Goal: Navigation & Orientation: Find specific page/section

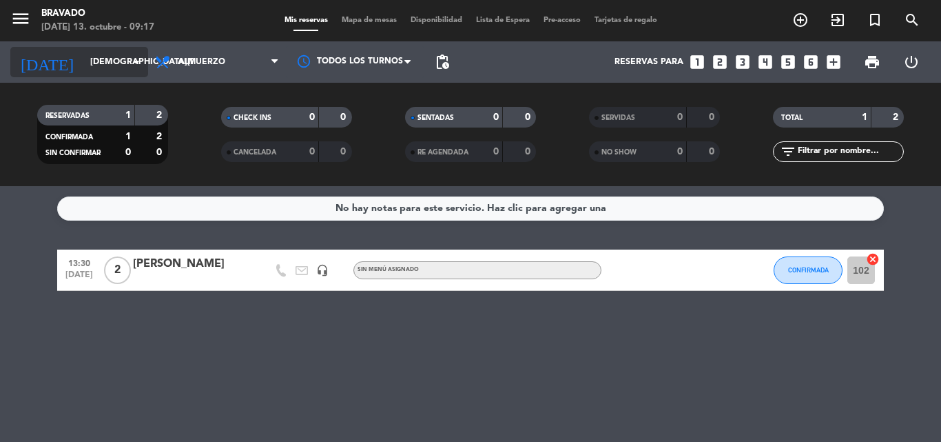
click at [103, 63] on input "[DEMOGRAPHIC_DATA][DATE]" at bounding box center [141, 61] width 116 height 23
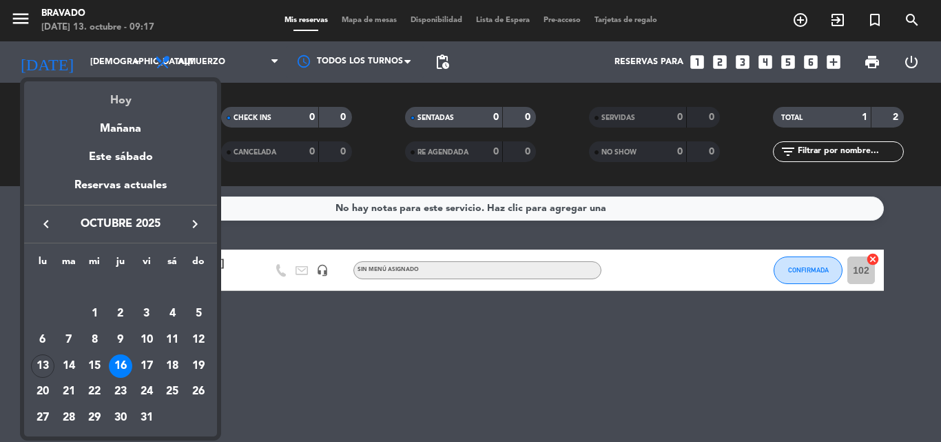
click at [108, 104] on div "Hoy" at bounding box center [120, 95] width 193 height 28
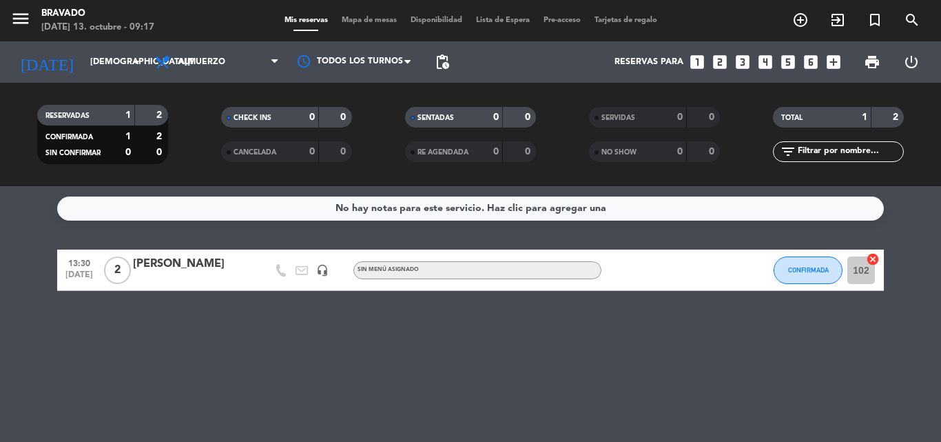
type input "[DATE]"
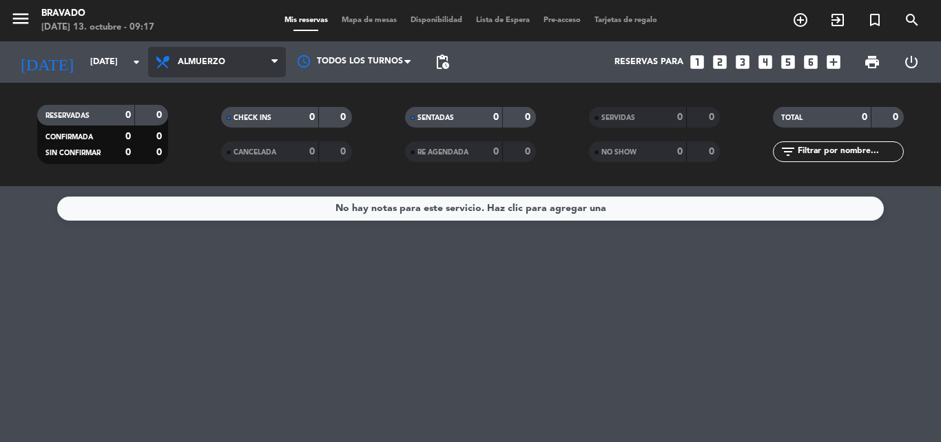
click at [267, 63] on span "Almuerzo" at bounding box center [217, 62] width 138 height 30
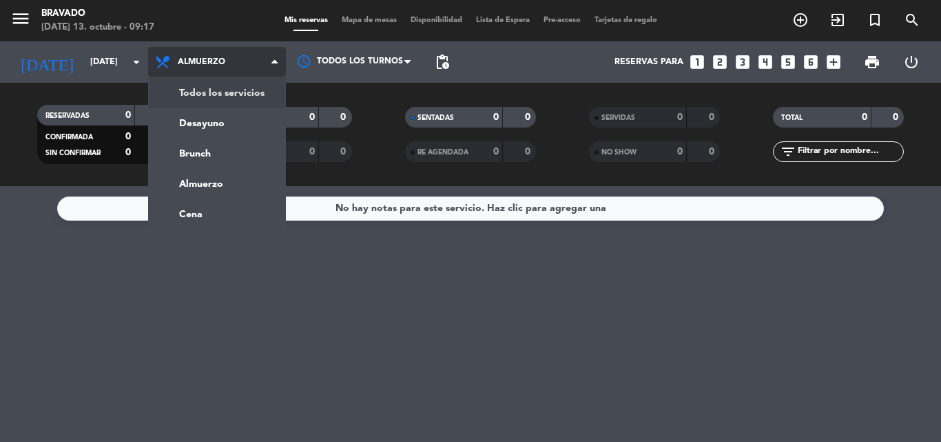
click at [251, 98] on div "menu Bravado [DATE] 13. octubre - 09:17 Mis reservas Mapa de mesas Disponibilid…" at bounding box center [470, 93] width 941 height 186
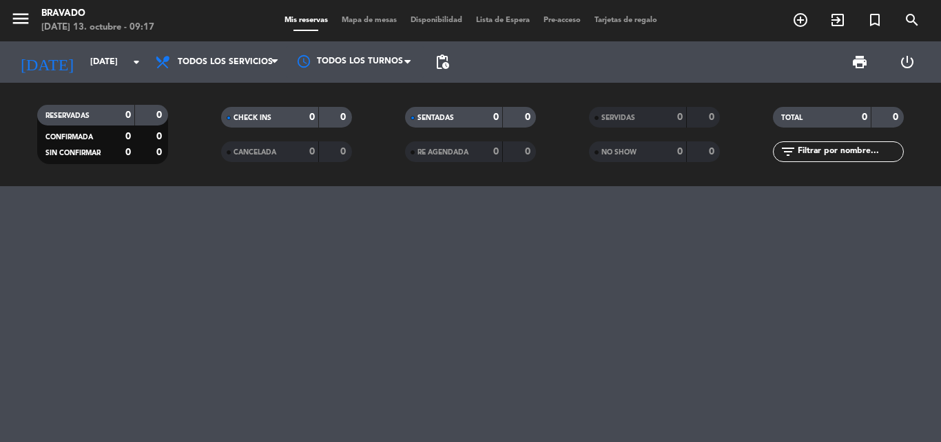
click at [492, 19] on span "Lista de Espera" at bounding box center [503, 21] width 68 height 8
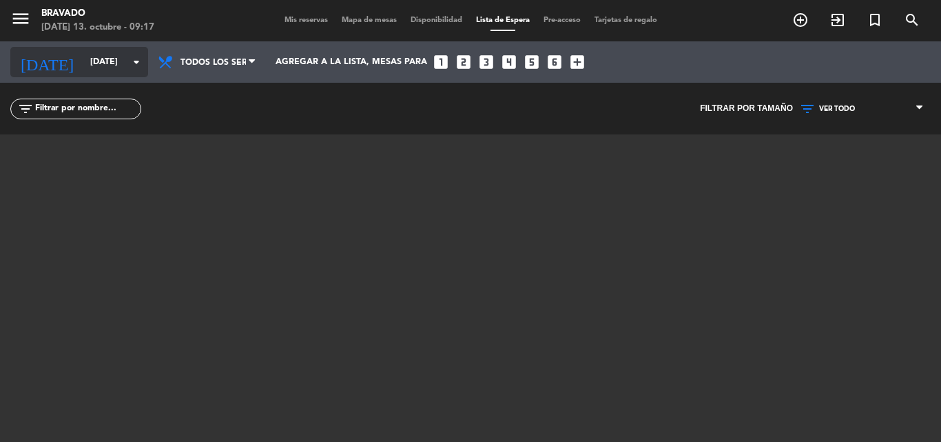
click at [126, 63] on input "[DATE]" at bounding box center [141, 61] width 116 height 23
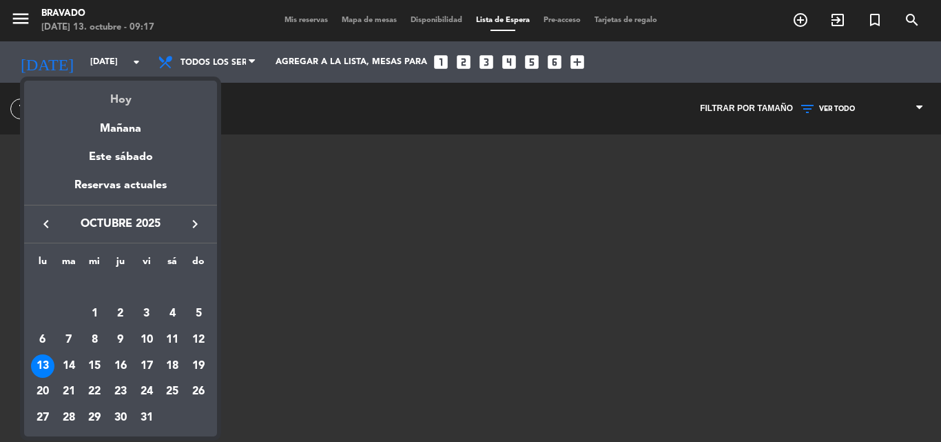
click at [129, 88] on div "Hoy" at bounding box center [120, 95] width 193 height 28
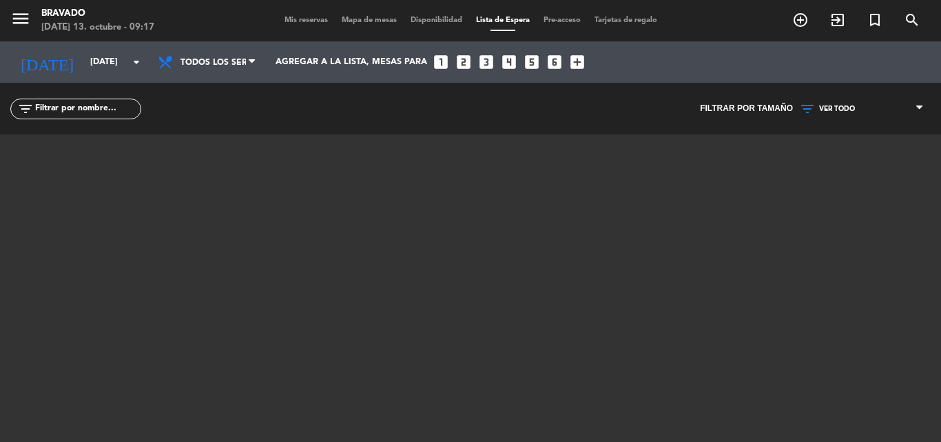
click at [426, 21] on span "Disponibilidad" at bounding box center [436, 21] width 65 height 8
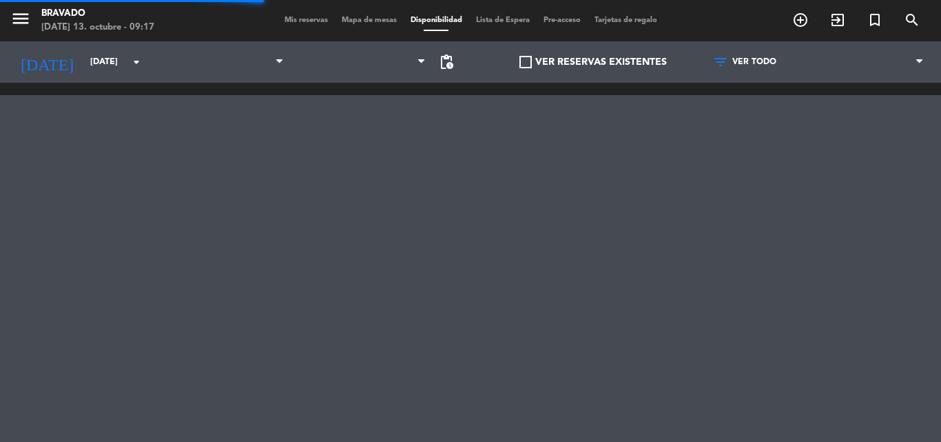
scroll to position [0, 446]
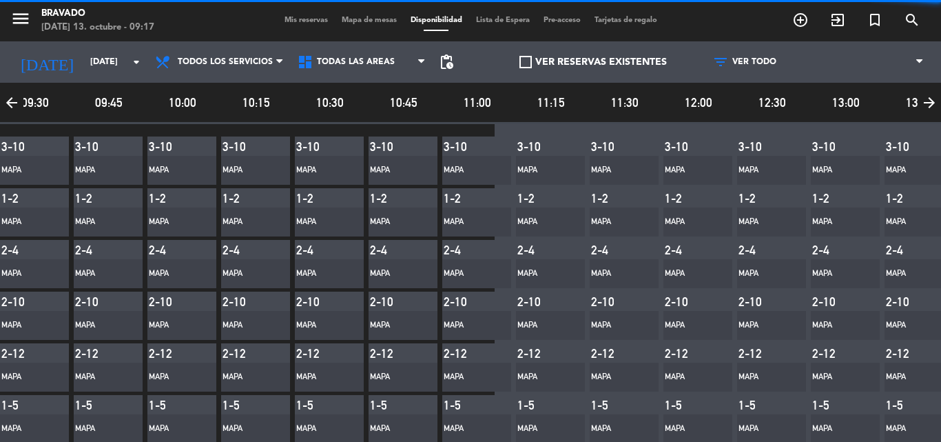
click at [346, 22] on span "Mapa de mesas" at bounding box center [369, 21] width 69 height 8
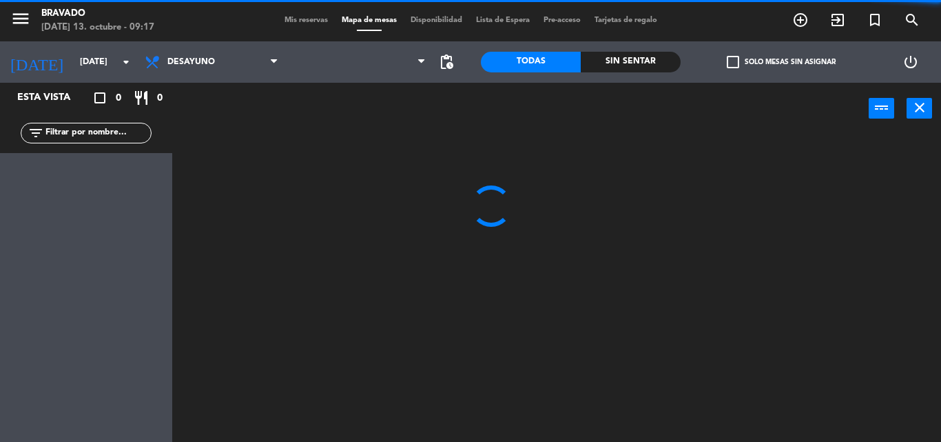
click at [307, 19] on span "Mis reservas" at bounding box center [306, 21] width 57 height 8
